Goal: Transaction & Acquisition: Purchase product/service

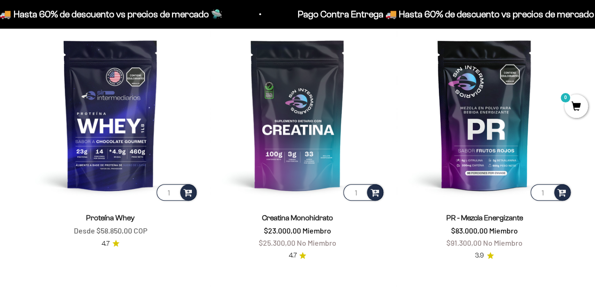
scroll to position [341, 0]
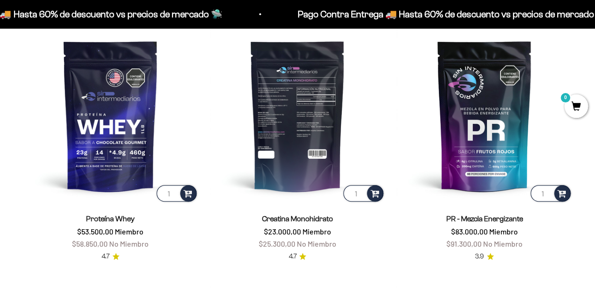
click at [302, 157] on img at bounding box center [298, 116] width 176 height 176
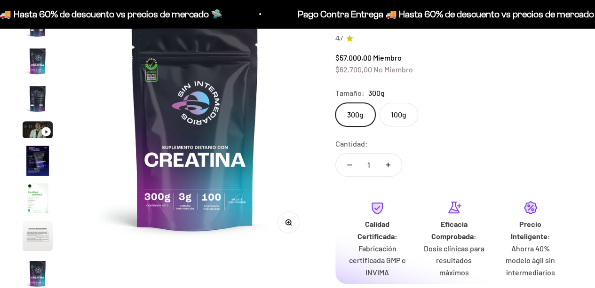
scroll to position [112, 0]
click at [244, 141] on img at bounding box center [195, 128] width 238 height 238
click at [44, 104] on img "Ir al artículo 4" at bounding box center [38, 98] width 30 height 30
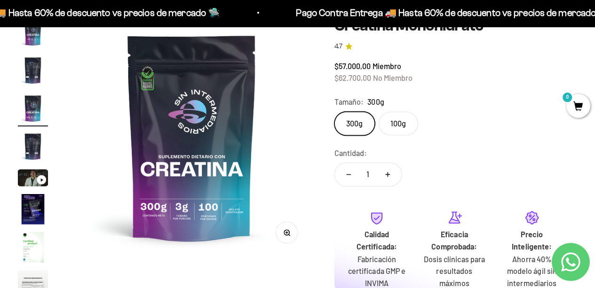
scroll to position [101, 0]
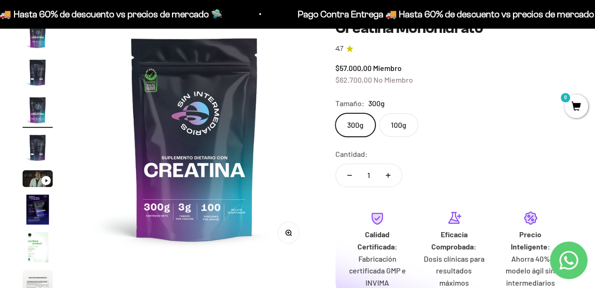
click at [41, 33] on img "Ir al artículo 1" at bounding box center [38, 35] width 30 height 30
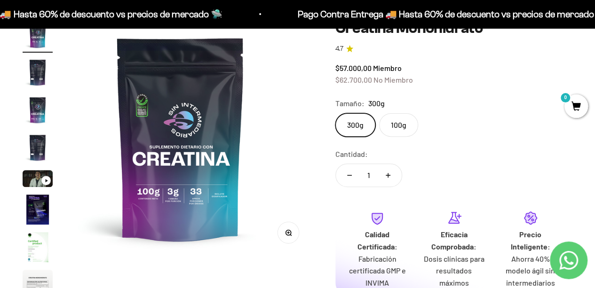
scroll to position [0, 0]
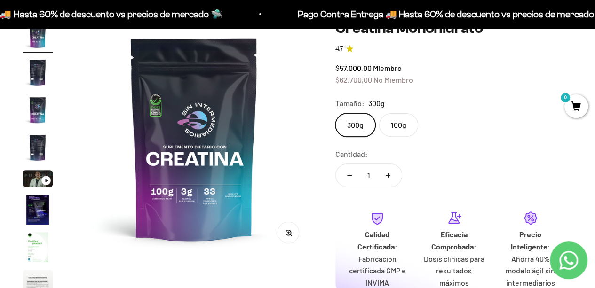
click at [41, 71] on img "Ir al artículo 2" at bounding box center [38, 72] width 30 height 30
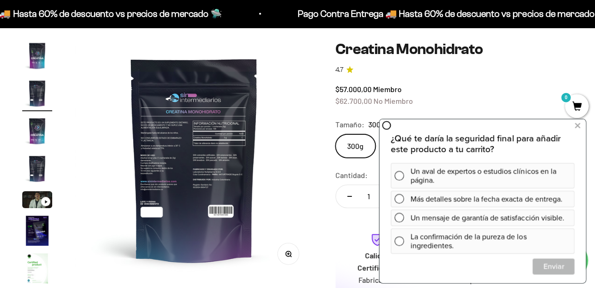
scroll to position [80, 0]
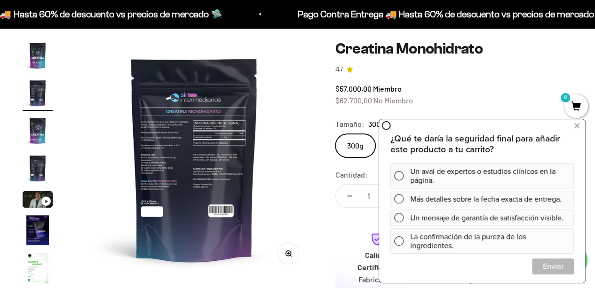
click at [42, 52] on img "Ir al artículo 1" at bounding box center [38, 55] width 30 height 30
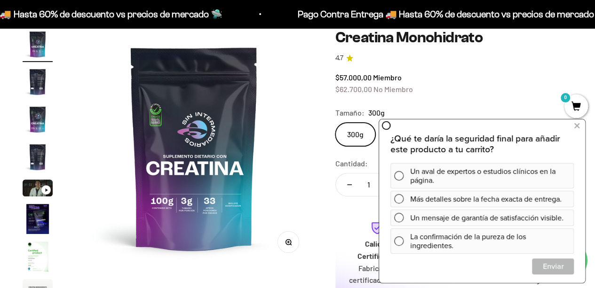
scroll to position [91, 0]
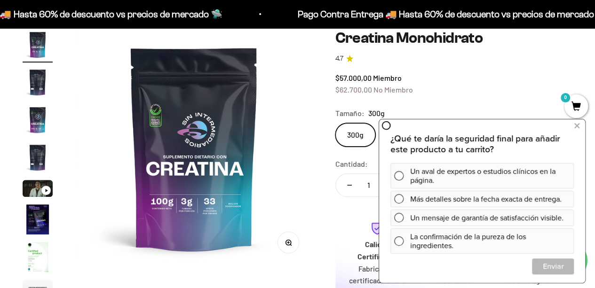
click at [80, 140] on img at bounding box center [194, 149] width 238 height 238
click at [560, 56] on link "4.7" at bounding box center [454, 59] width 237 height 10
click at [578, 126] on icon at bounding box center [577, 126] width 5 height 12
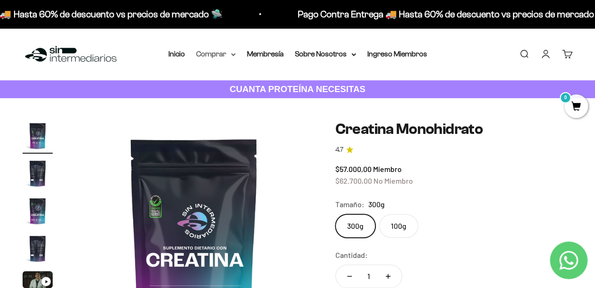
click at [212, 53] on summary "Comprar" at bounding box center [216, 54] width 40 height 12
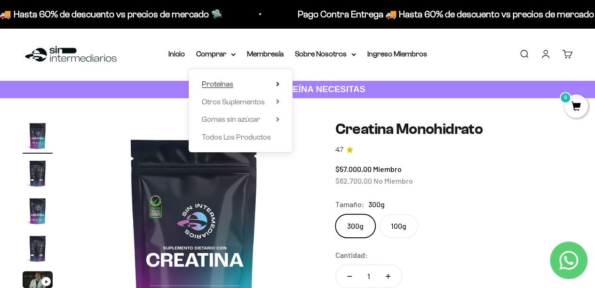
click at [222, 80] on span "Proteínas" at bounding box center [218, 84] width 32 height 8
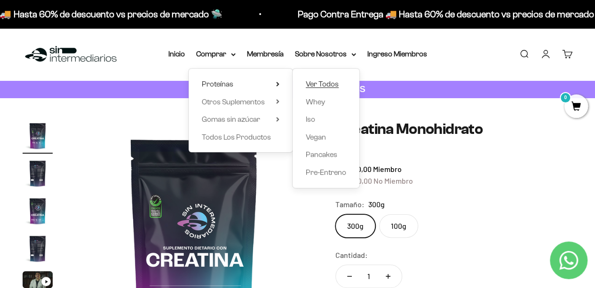
click at [327, 89] on span "Ver Todos" at bounding box center [322, 84] width 33 height 12
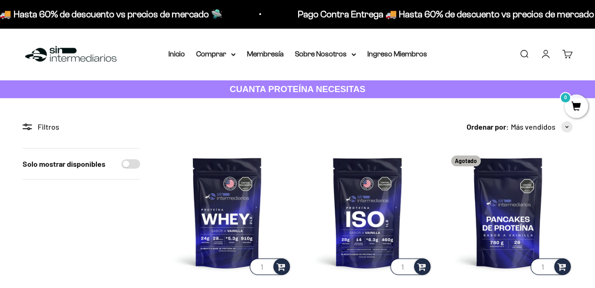
click at [129, 162] on input "Solo mostrar disponibles" at bounding box center [130, 164] width 19 height 9
checkbox input "true"
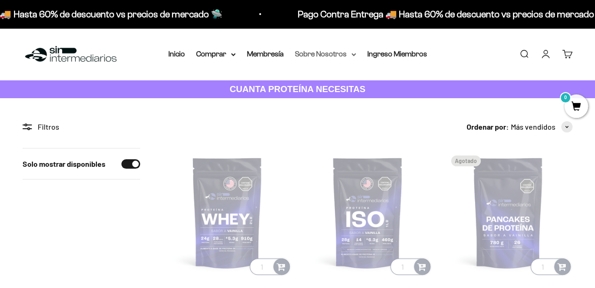
click at [321, 48] on summary "Sobre Nosotros" at bounding box center [325, 54] width 61 height 12
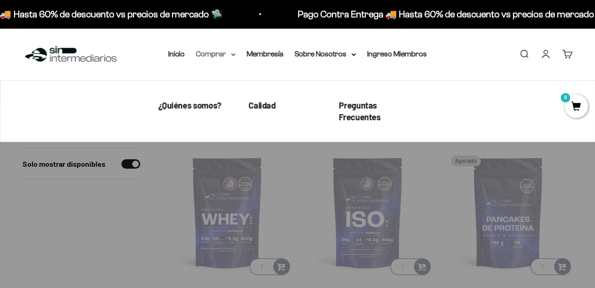
click at [208, 52] on summary "Comprar" at bounding box center [216, 54] width 40 height 12
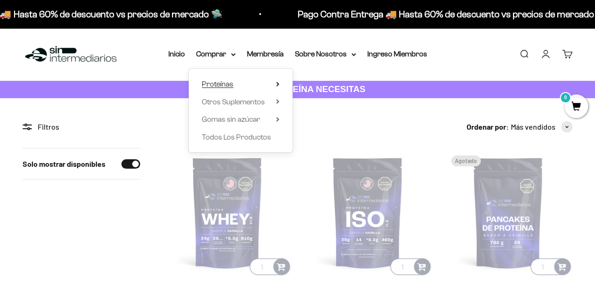
click at [226, 80] on span "Proteínas" at bounding box center [218, 84] width 32 height 12
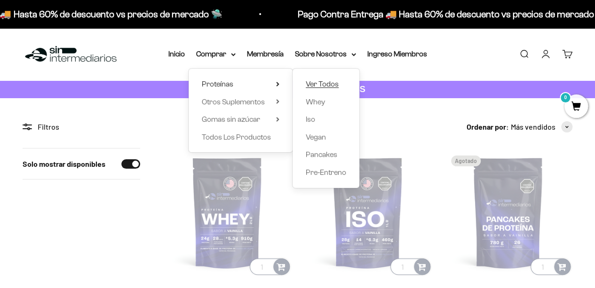
click at [313, 82] on span "Ver Todos" at bounding box center [322, 84] width 33 height 8
click at [313, 81] on span "Ver Todos" at bounding box center [322, 84] width 33 height 8
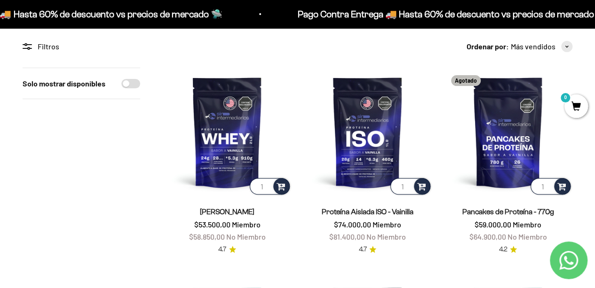
scroll to position [79, 0]
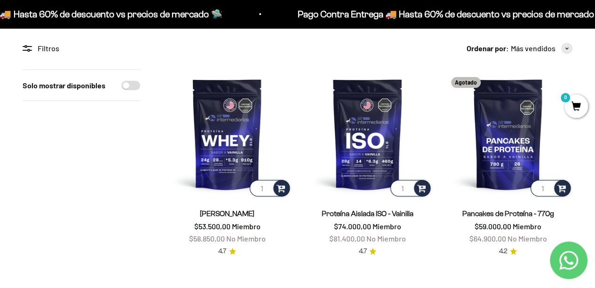
click at [55, 48] on div "Filtros" at bounding box center [82, 48] width 118 height 12
click at [54, 47] on div "Filtros" at bounding box center [82, 48] width 118 height 12
click at [27, 46] on icon at bounding box center [29, 46] width 5 height 1
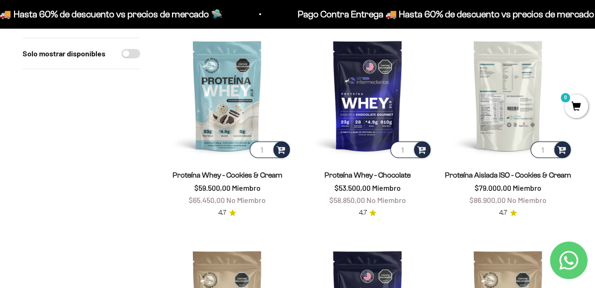
scroll to position [326, 0]
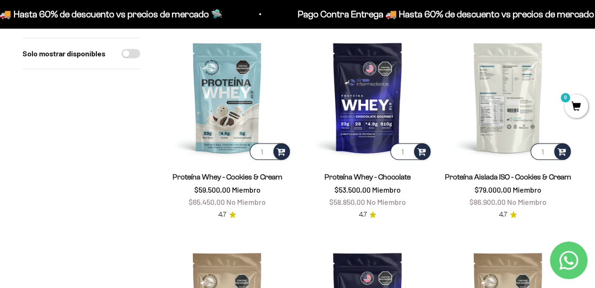
click at [492, 67] on img at bounding box center [508, 97] width 129 height 129
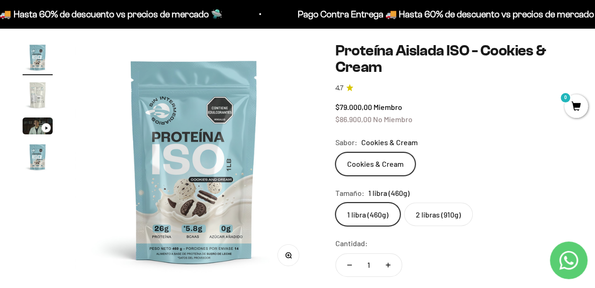
scroll to position [79, 0]
click at [161, 126] on img at bounding box center [194, 161] width 238 height 238
click at [213, 129] on img at bounding box center [194, 161] width 238 height 238
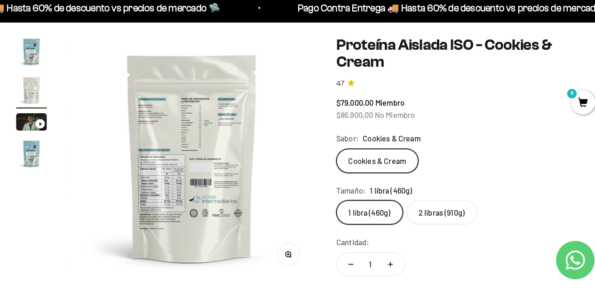
scroll to position [80, 0]
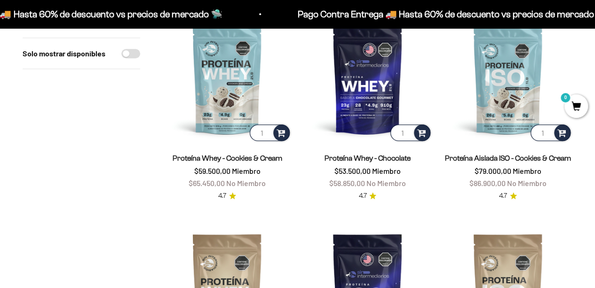
scroll to position [301, 0]
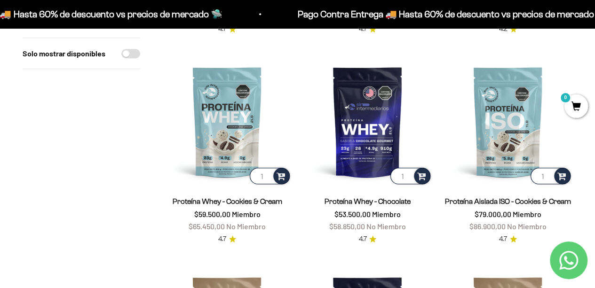
click at [130, 51] on input "Solo mostrar disponibles" at bounding box center [130, 53] width 19 height 9
checkbox input "true"
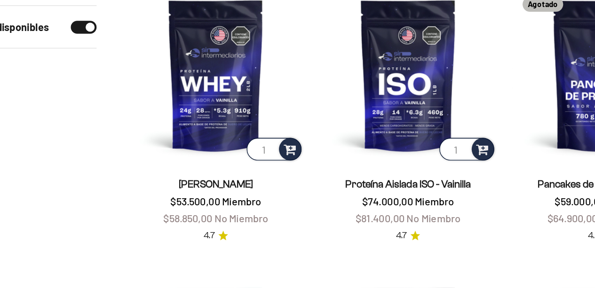
scroll to position [124, 0]
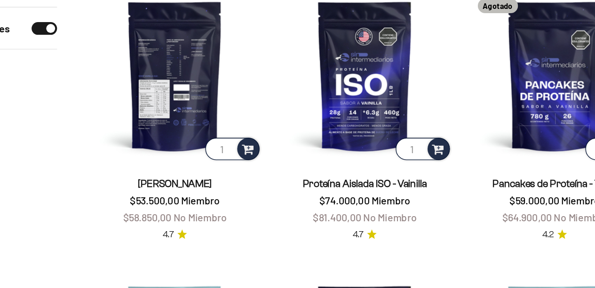
click at [220, 105] on img at bounding box center [227, 88] width 129 height 129
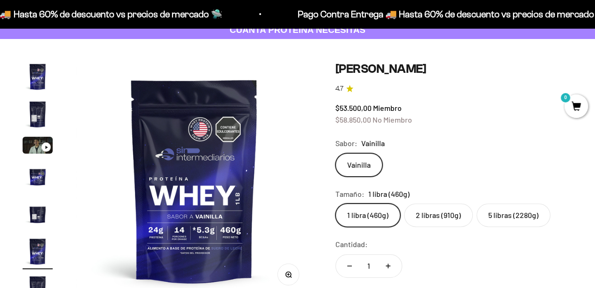
scroll to position [62, 0]
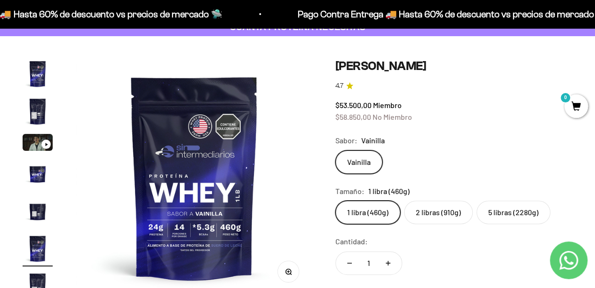
click at [40, 175] on img "Ir al artículo 4" at bounding box center [38, 174] width 30 height 30
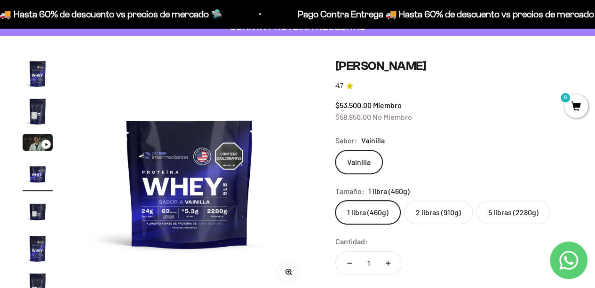
scroll to position [0, 729]
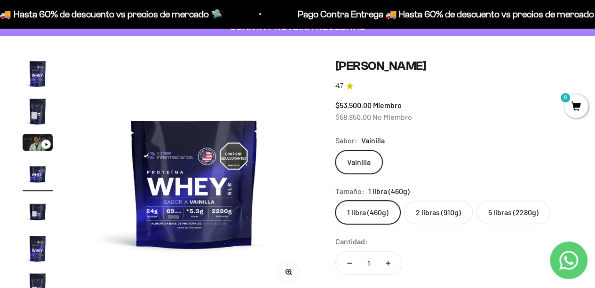
click at [44, 208] on img "Ir al artículo 5" at bounding box center [38, 211] width 30 height 30
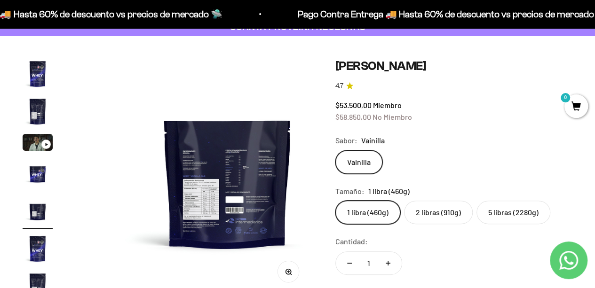
scroll to position [0, 972]
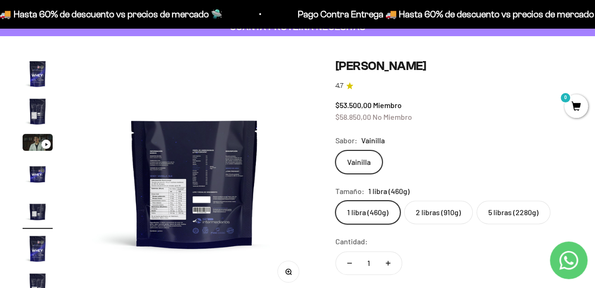
click at [53, 246] on product-gallery "Zoom Ir al artículo 1 Ir al artículo 2 Ir al artículo 3 Ir al artículo 4 Ir al …" at bounding box center [168, 182] width 290 height 246
click at [39, 245] on img "Ir al artículo 6" at bounding box center [38, 249] width 30 height 30
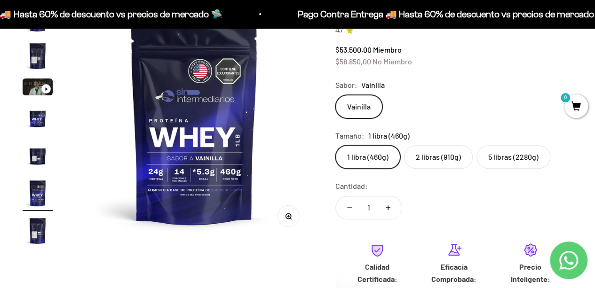
scroll to position [118, 0]
click at [446, 164] on label "2 libras (910g)" at bounding box center [438, 157] width 69 height 24
click at [336, 145] on input "2 libras (910g)" at bounding box center [335, 144] width 0 height 0
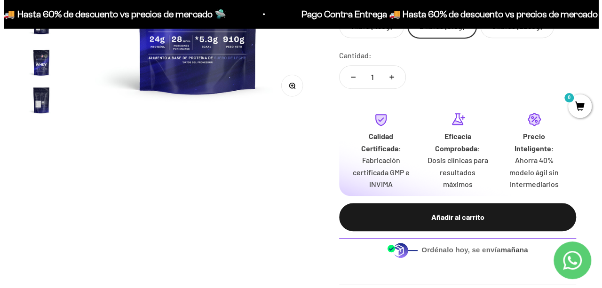
scroll to position [249, 0]
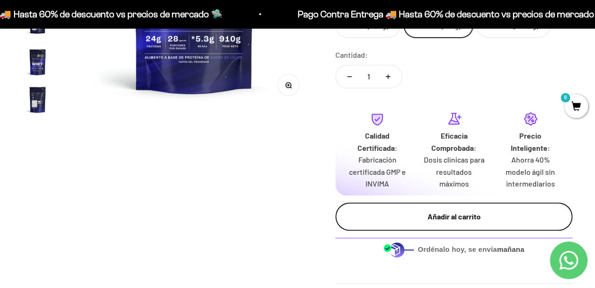
click at [473, 220] on div "Añadir al carrito" at bounding box center [454, 217] width 200 height 12
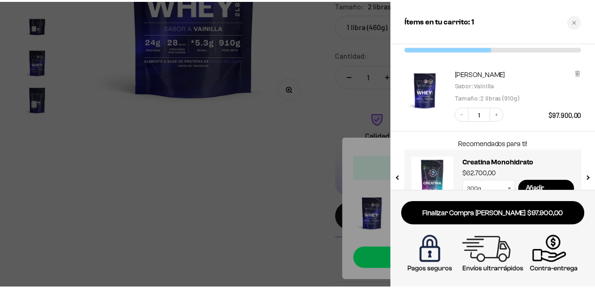
scroll to position [0, 0]
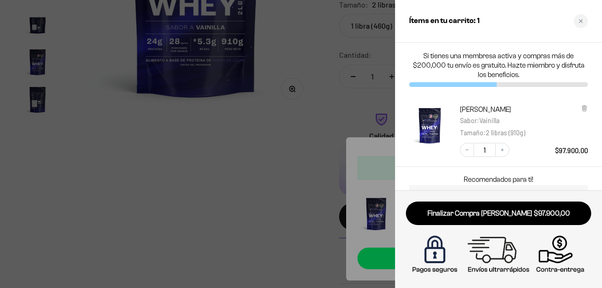
click at [318, 133] on div at bounding box center [301, 144] width 602 height 288
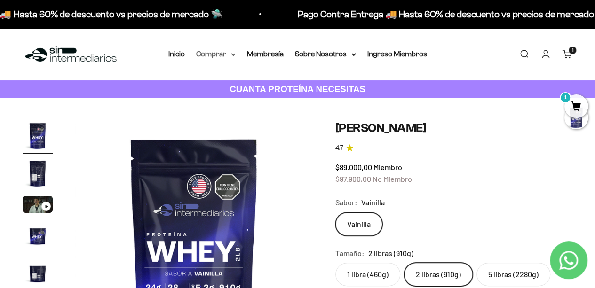
click at [222, 49] on summary "Comprar" at bounding box center [216, 54] width 40 height 12
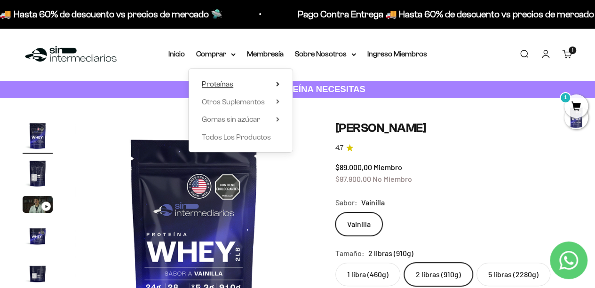
click at [252, 82] on summary "Proteínas" at bounding box center [241, 84] width 78 height 12
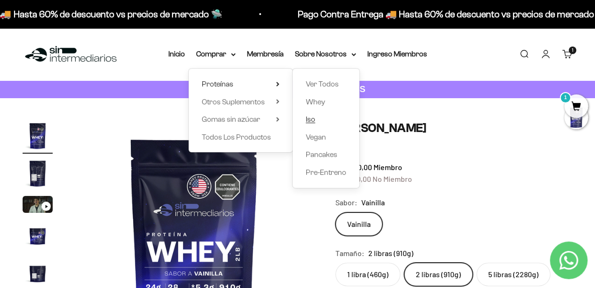
click at [314, 119] on span "Iso" at bounding box center [310, 119] width 9 height 8
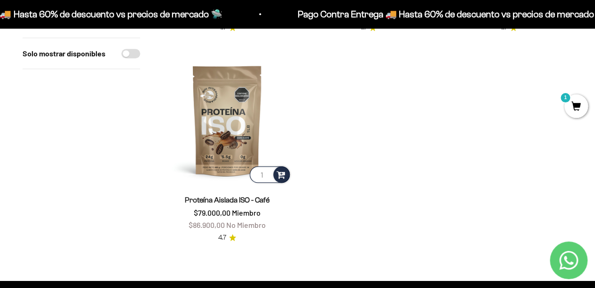
scroll to position [304, 0]
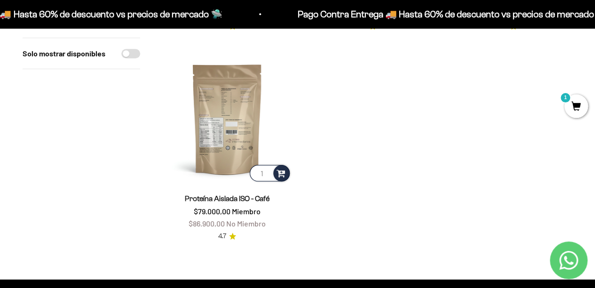
click at [227, 164] on img at bounding box center [227, 119] width 129 height 129
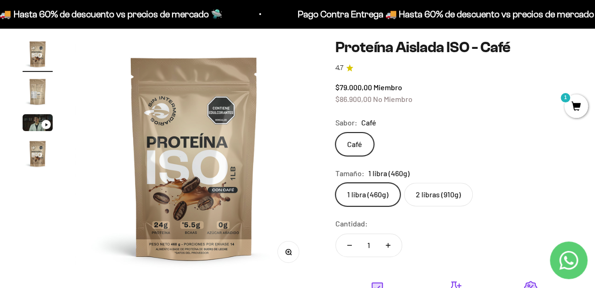
scroll to position [83, 0]
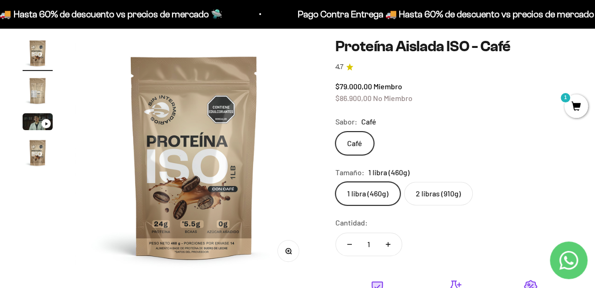
click at [34, 153] on img "Ir al artículo 4" at bounding box center [38, 153] width 30 height 30
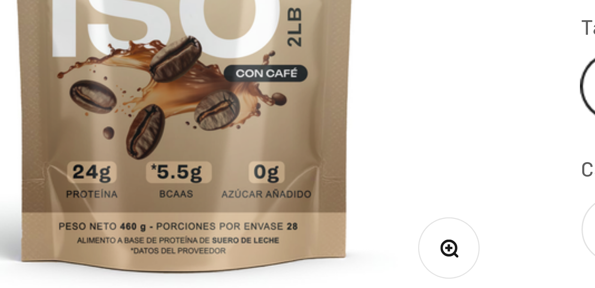
scroll to position [81, 0]
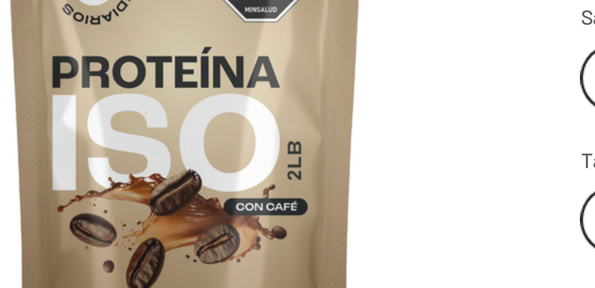
click at [248, 153] on img at bounding box center [195, 159] width 238 height 238
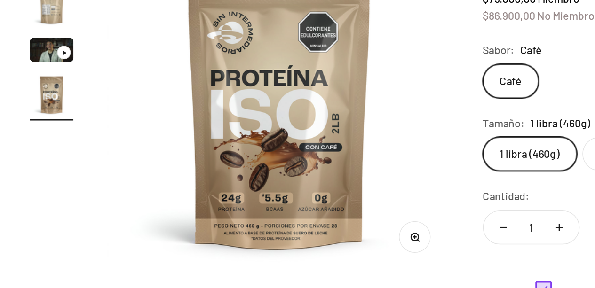
scroll to position [80, 0]
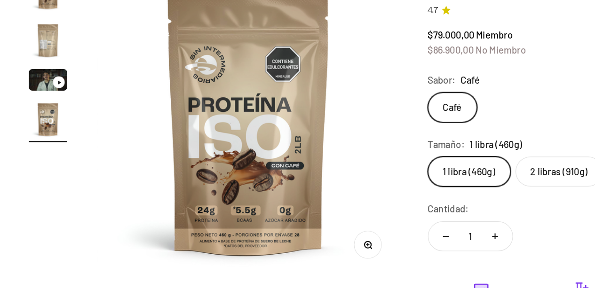
click at [248, 122] on img at bounding box center [195, 160] width 238 height 238
click at [160, 157] on img at bounding box center [195, 160] width 238 height 238
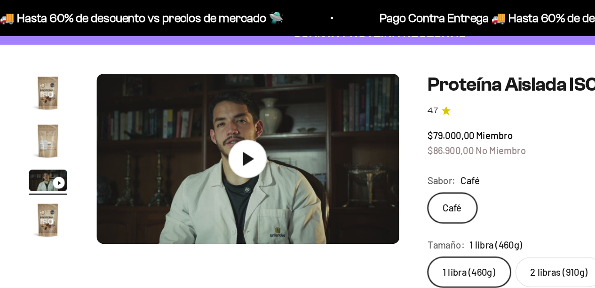
scroll to position [58, 0]
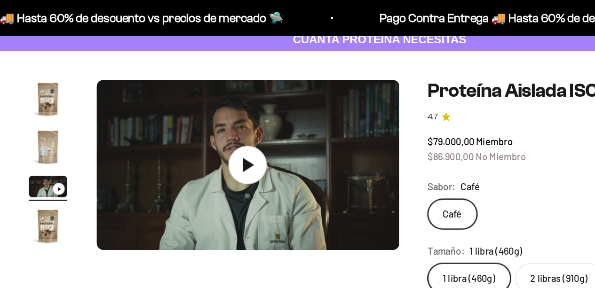
click at [41, 112] on img "Ir al artículo 2" at bounding box center [38, 115] width 30 height 30
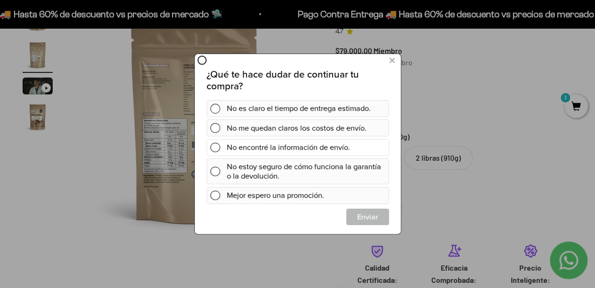
scroll to position [0, 0]
click at [425, 157] on div at bounding box center [297, 144] width 595 height 288
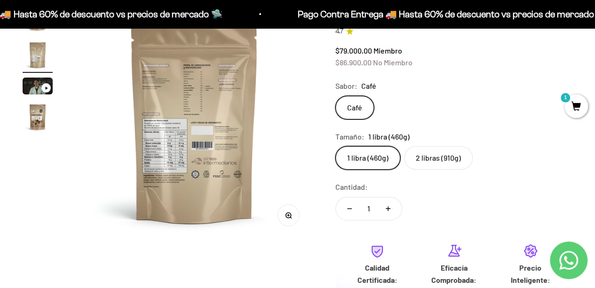
click at [425, 157] on label "2 libras (910g)" at bounding box center [438, 158] width 69 height 24
click at [336, 146] on input "2 libras (910g)" at bounding box center [335, 146] width 0 height 0
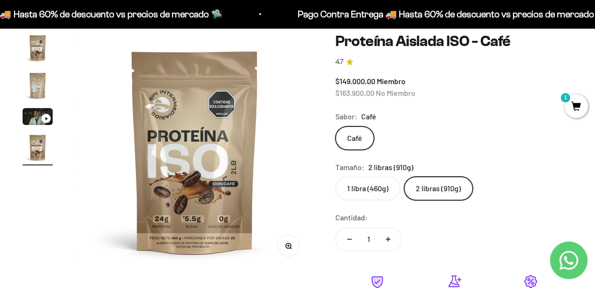
scroll to position [76, 0]
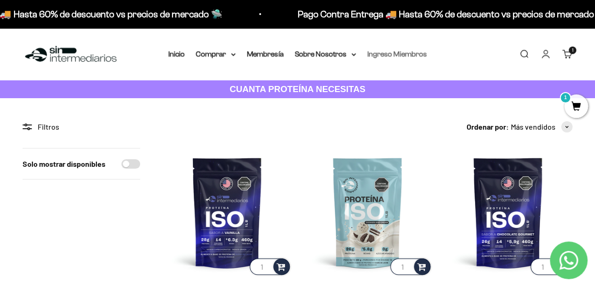
click at [394, 56] on link "Ingreso Miembros" at bounding box center [398, 54] width 60 height 8
